Goal: Task Accomplishment & Management: Complete application form

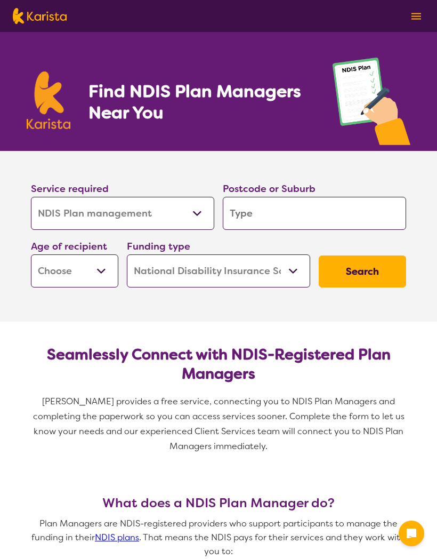
select select "NDIS Plan management"
select select "NDIS"
select select "NDIS Plan management"
select select "NDIS"
click at [305, 214] on input "search" at bounding box center [314, 213] width 183 height 33
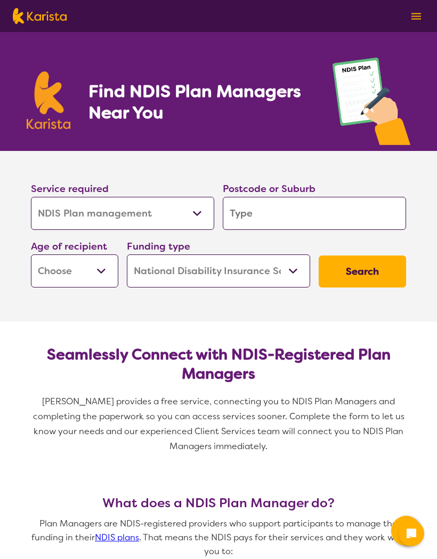
type input "5"
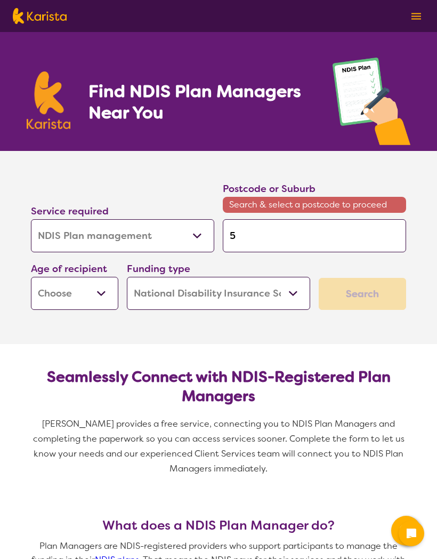
type input "51"
type input "516"
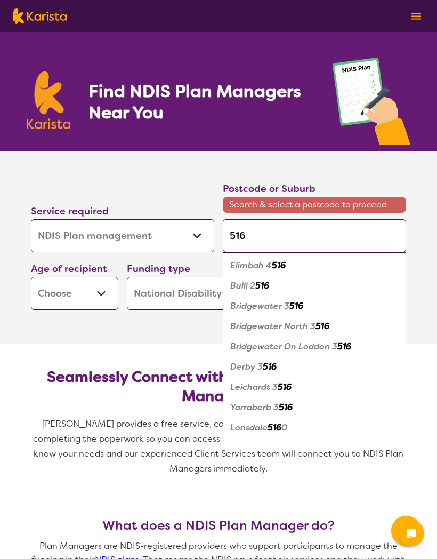
type input "5161"
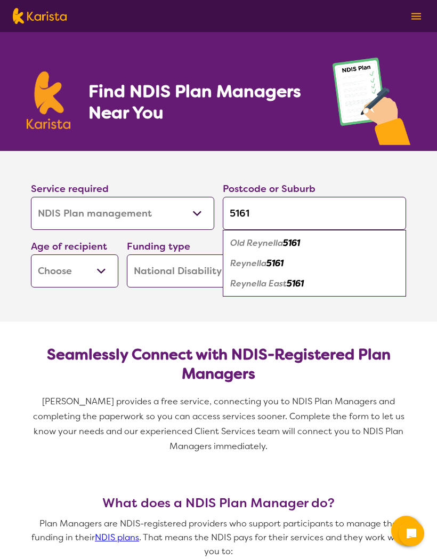
type input "5161"
click at [297, 282] on em "5161" at bounding box center [295, 283] width 17 height 11
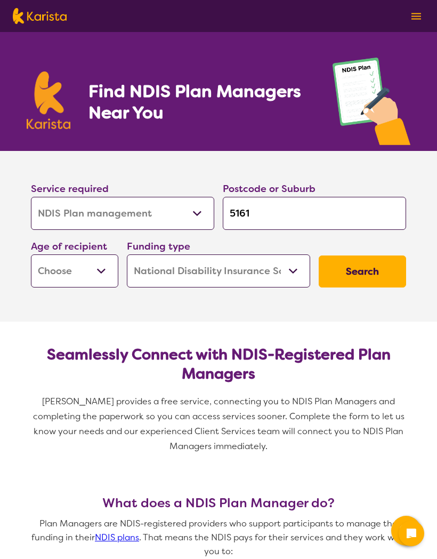
click at [94, 276] on select "Early Childhood - 0 to 9 Child - 10 to 11 Adolescent - 12 to 17 Adult - 18 to 6…" at bounding box center [74, 270] width 87 height 33
select select "AD"
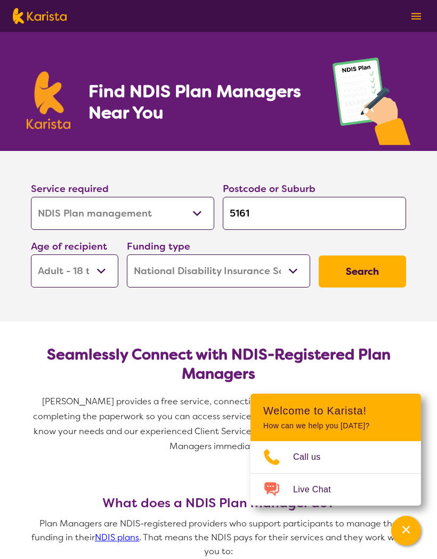
click at [379, 266] on button "Search" at bounding box center [362, 271] width 87 height 32
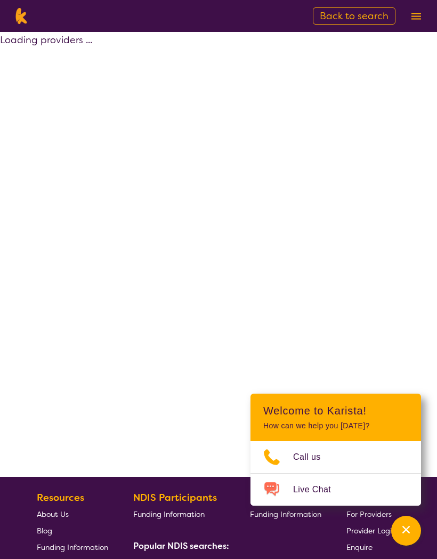
select select "by_score"
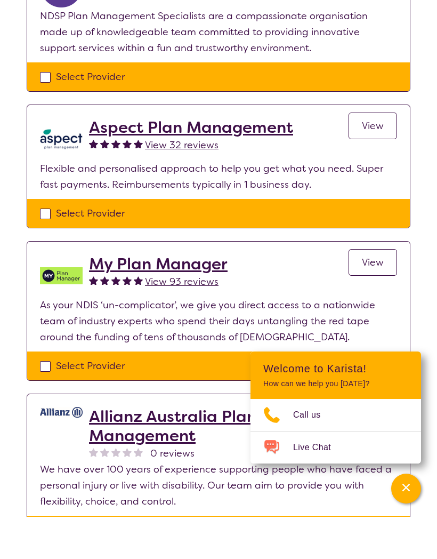
scroll to position [740, 0]
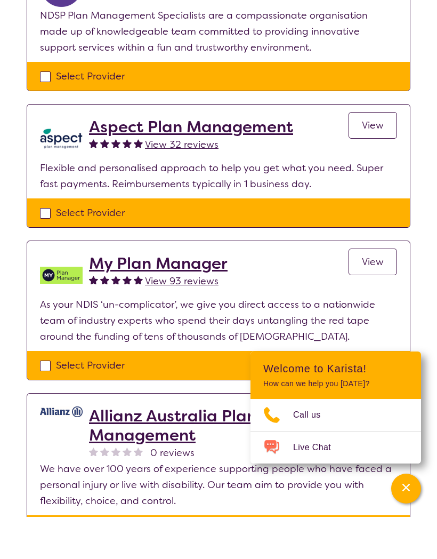
click at [45, 399] on div "Select Provider" at bounding box center [218, 407] width 357 height 16
checkbox input "true"
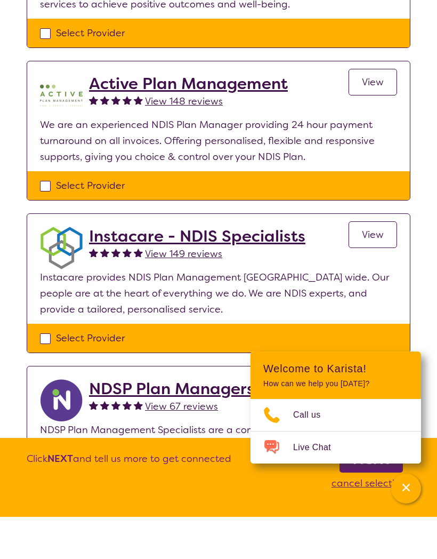
click at [40, 220] on div "Select Provider" at bounding box center [218, 228] width 357 height 16
checkbox input "true"
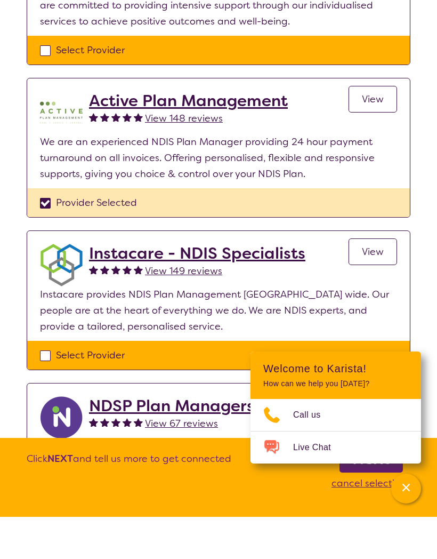
click at [43, 389] on div "Select Provider" at bounding box center [218, 397] width 357 height 16
checkbox input "true"
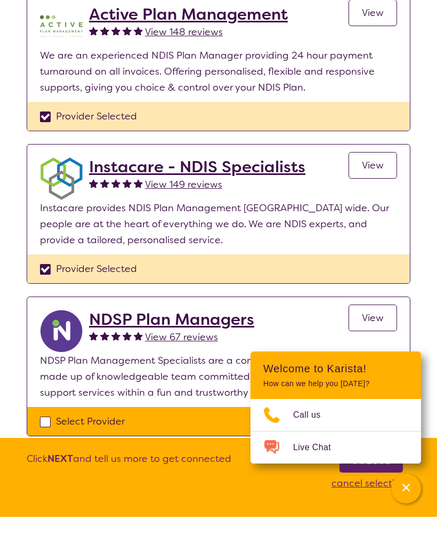
scroll to position [400, 0]
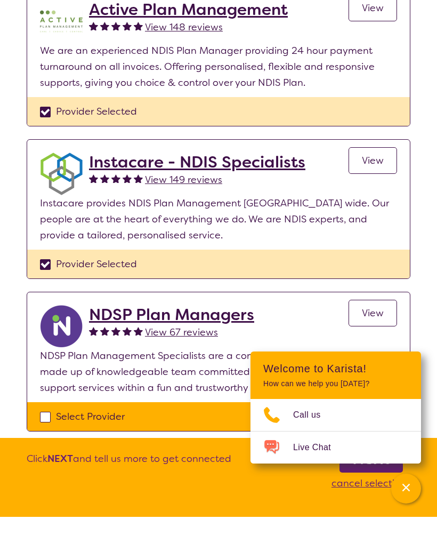
click at [42, 450] on div "Select Provider" at bounding box center [218, 458] width 357 height 16
checkbox input "true"
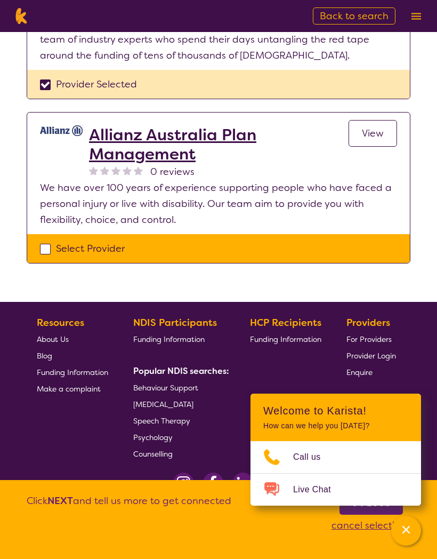
scroll to position [1066, 0]
click at [367, 511] on b "Next" at bounding box center [371, 500] width 38 height 21
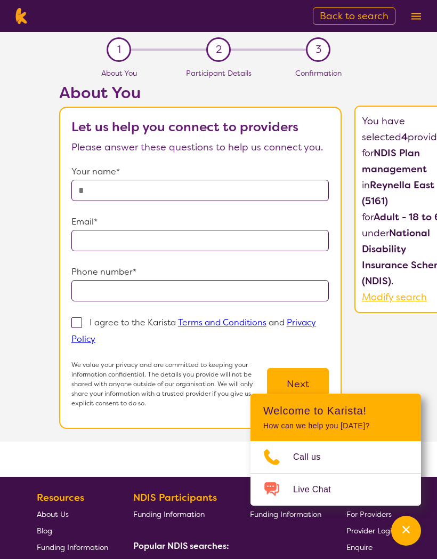
click at [285, 180] on div "Your name*" at bounding box center [200, 182] width 258 height 37
type input "**********"
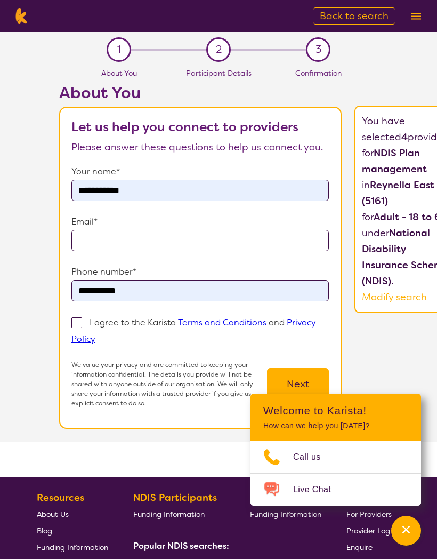
click at [189, 249] on input "email" at bounding box center [200, 240] width 258 height 21
type input "*"
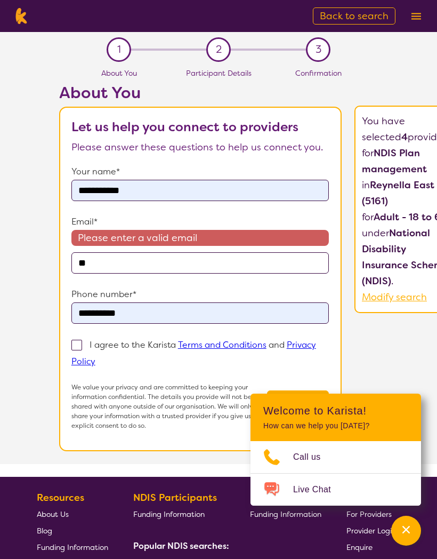
type input "**********"
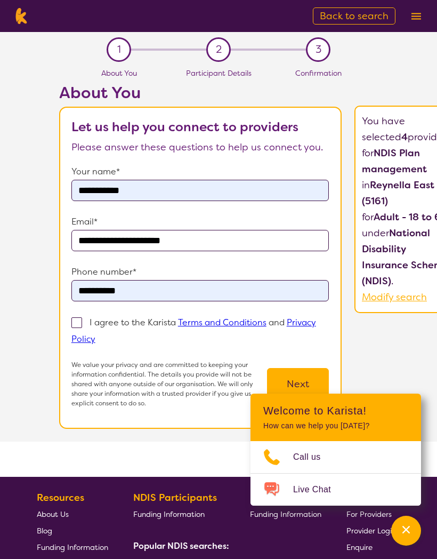
click at [75, 328] on span at bounding box center [76, 322] width 11 height 11
click at [95, 335] on input "I agree to the Karista Terms and Conditions and Privacy Policy" at bounding box center [98, 338] width 7 height 7
checkbox input "true"
click at [324, 368] on button "Next" at bounding box center [298, 384] width 62 height 32
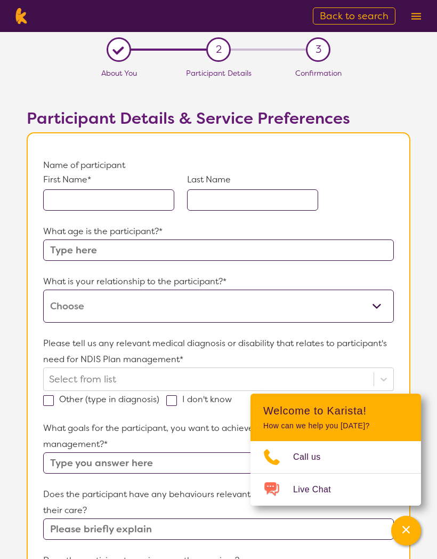
click at [116, 203] on input "text" at bounding box center [108, 199] width 131 height 21
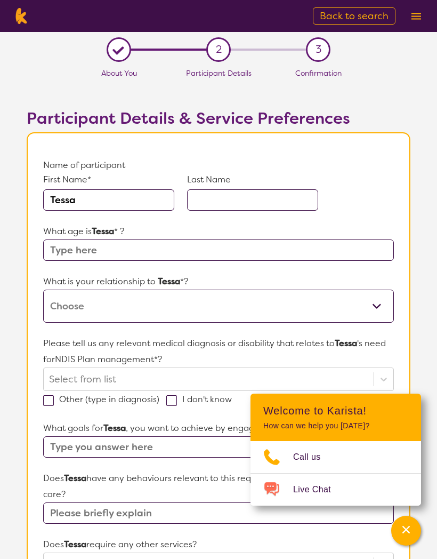
type input "Tessa"
click at [236, 197] on input "text" at bounding box center [252, 199] width 131 height 21
type input "Jelly"
click at [175, 253] on input "text" at bounding box center [218, 249] width 351 height 21
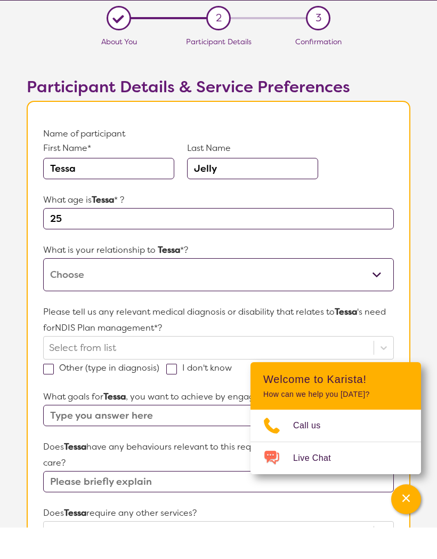
type input "25"
click at [258, 289] on select "This request is for myself I am their parent I am their child I am their spouse…" at bounding box center [218, 305] width 351 height 33
select select "This request is for myself"
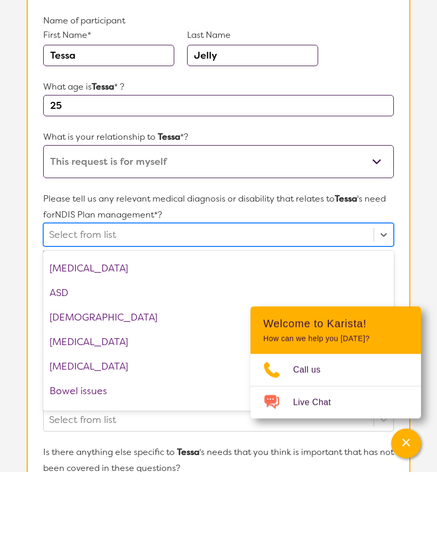
scroll to position [168, 0]
click at [125, 417] on div "[MEDICAL_DATA]" at bounding box center [218, 429] width 351 height 25
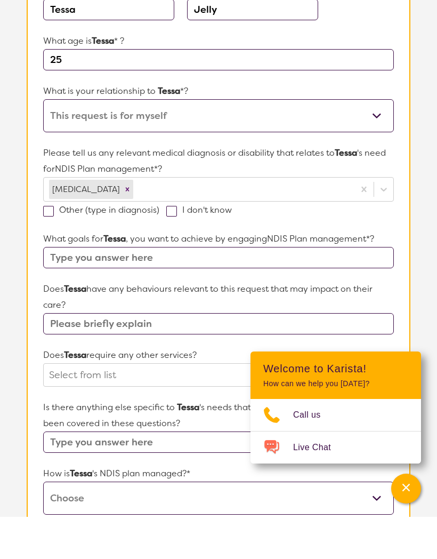
scroll to position [152, 0]
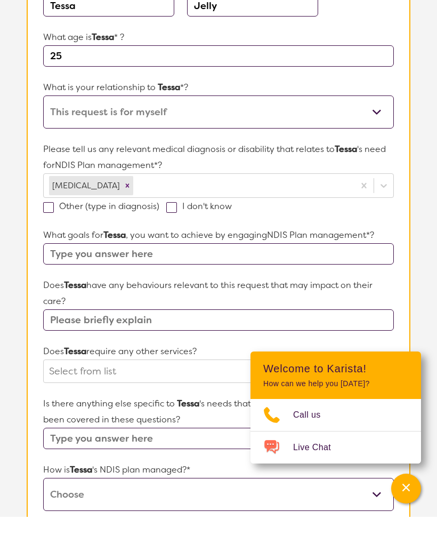
click at [377, 285] on input "text" at bounding box center [218, 295] width 351 height 21
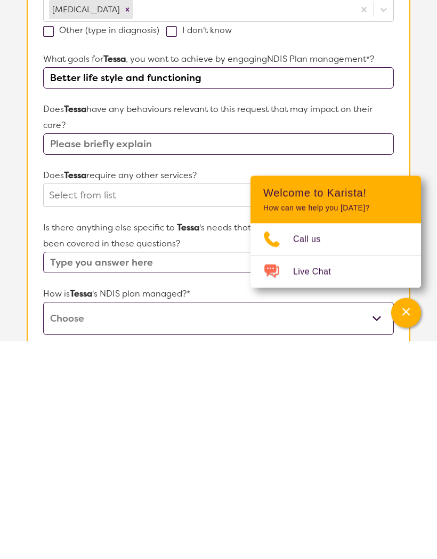
type input "Better life style and functioning"
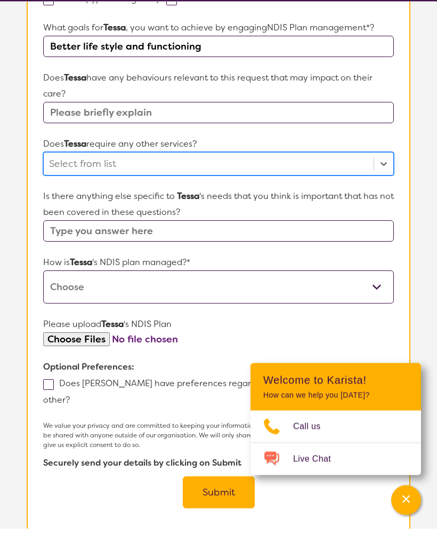
click at [426, 194] on section "L About You 2 Participant Details 3 Confirmation Participant Details & Service …" at bounding box center [218, 132] width 437 height 941
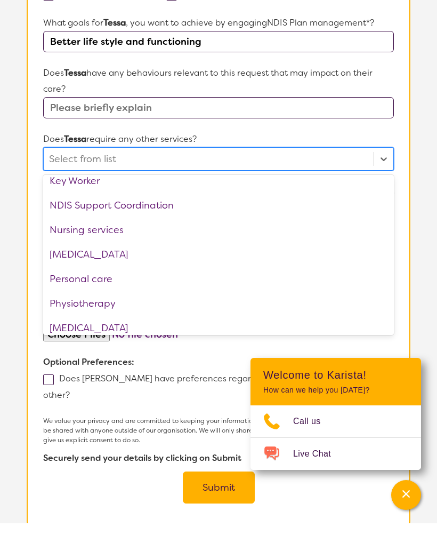
scroll to position [209, 0]
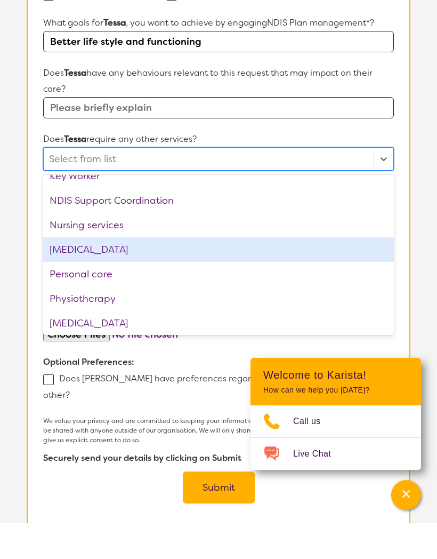
click at [160, 273] on div "[MEDICAL_DATA]" at bounding box center [218, 285] width 351 height 25
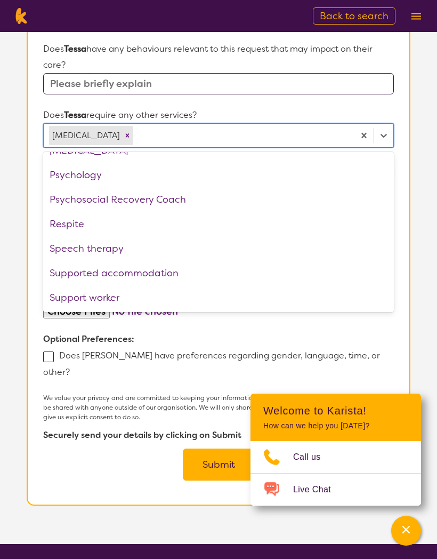
scroll to position [335, 0]
click at [92, 256] on div "Speech therapy" at bounding box center [218, 248] width 351 height 25
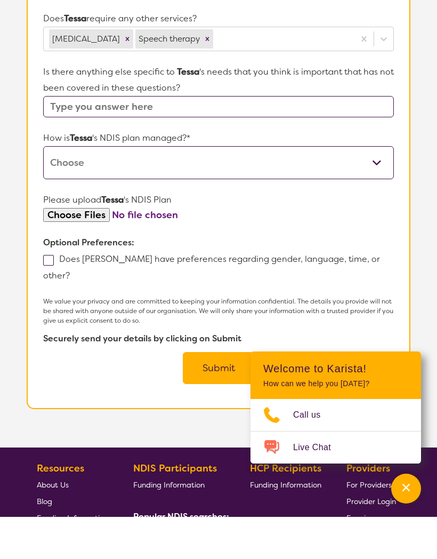
scroll to position [490, 0]
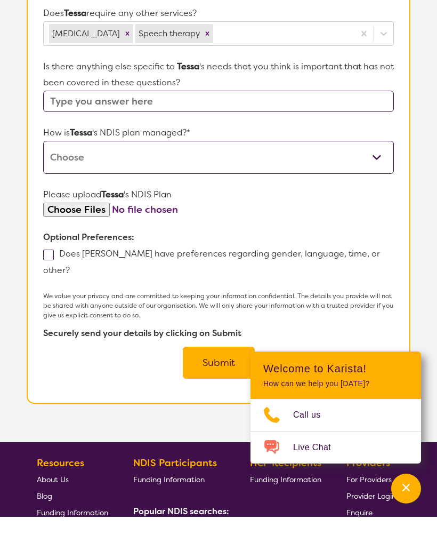
click at [380, 183] on select "Self-managed NDIS plan Managed by a registered plan management provider (not th…" at bounding box center [218, 199] width 351 height 33
select select "I'm not sure"
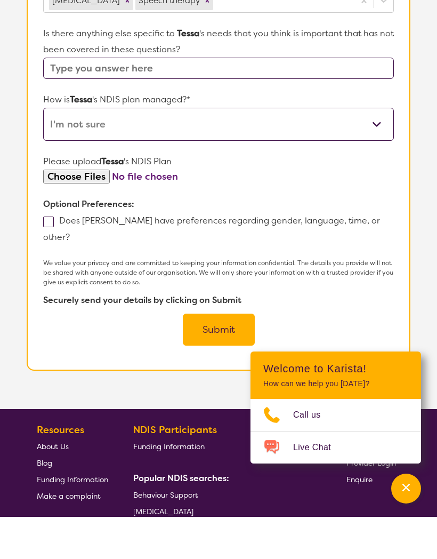
scroll to position [523, 0]
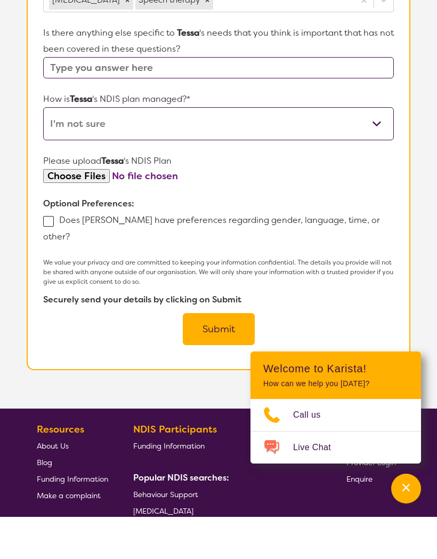
click at [84, 211] on input "file" at bounding box center [218, 218] width 351 height 14
type input "C:\fakepath\Tessa Plan Approval.pdf"
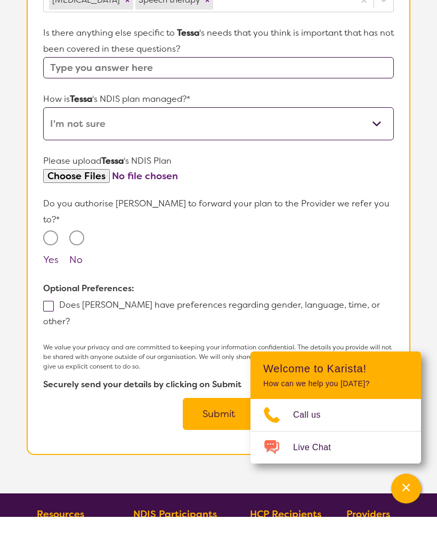
click at [52, 272] on input "Yes" at bounding box center [50, 279] width 15 height 15
radio input "true"
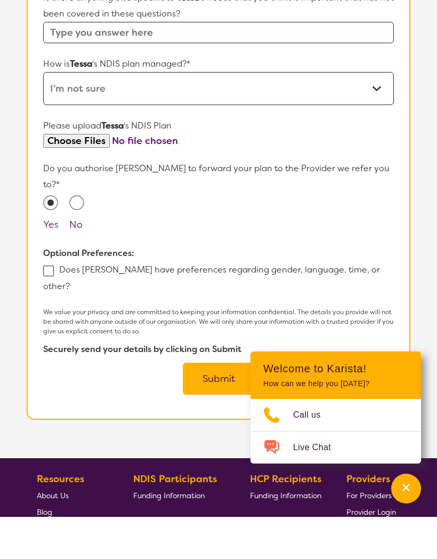
scroll to position [559, 0]
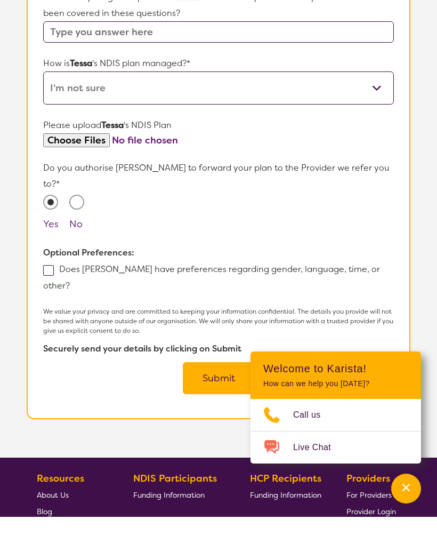
click at [216, 404] on button "Submit" at bounding box center [219, 420] width 72 height 32
